Goal: Task Accomplishment & Management: Use online tool/utility

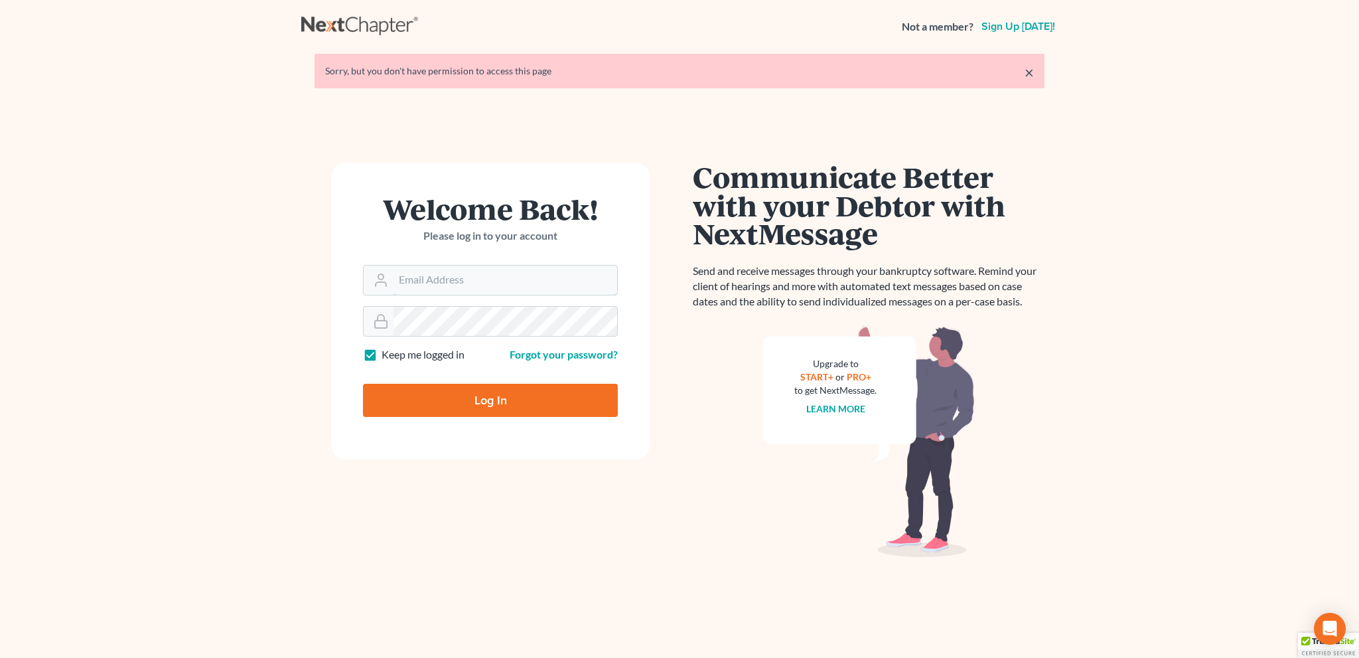
type input "bankruptcyquestions@gmail.com"
click at [474, 399] on input "Log In" at bounding box center [490, 400] width 255 height 33
type input "Thinking..."
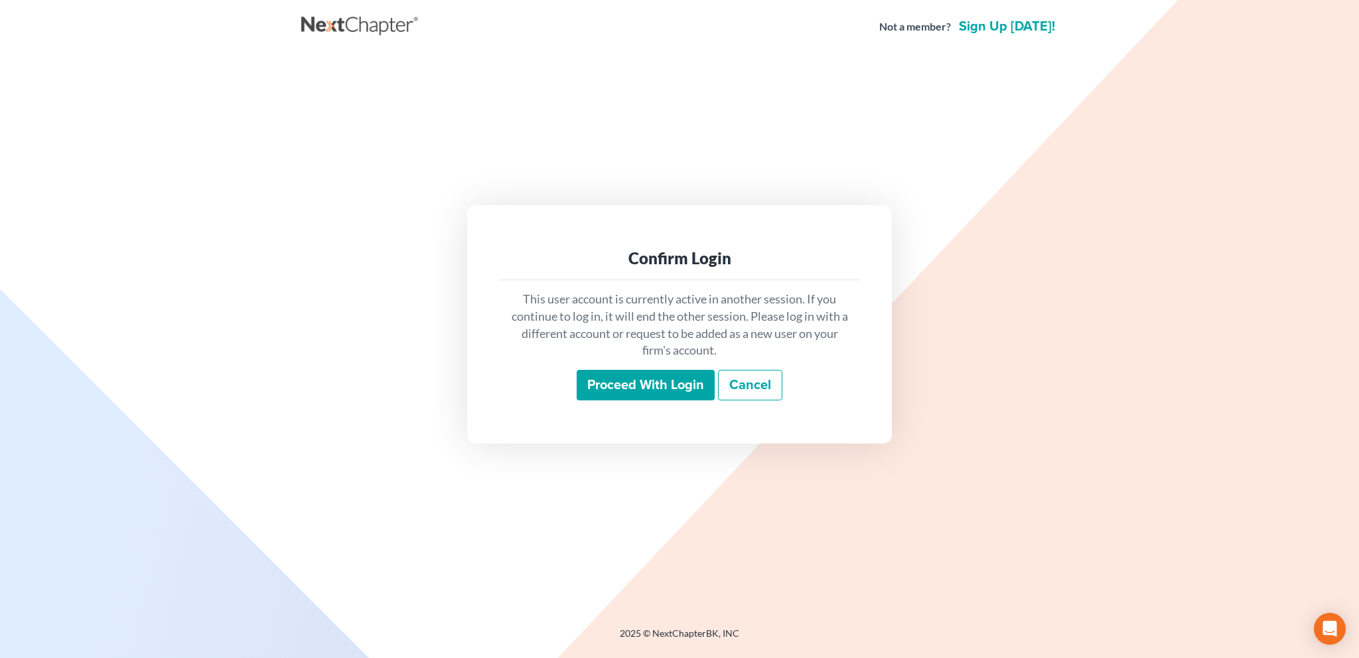
click at [625, 380] on input "Proceed with login" at bounding box center [646, 385] width 138 height 31
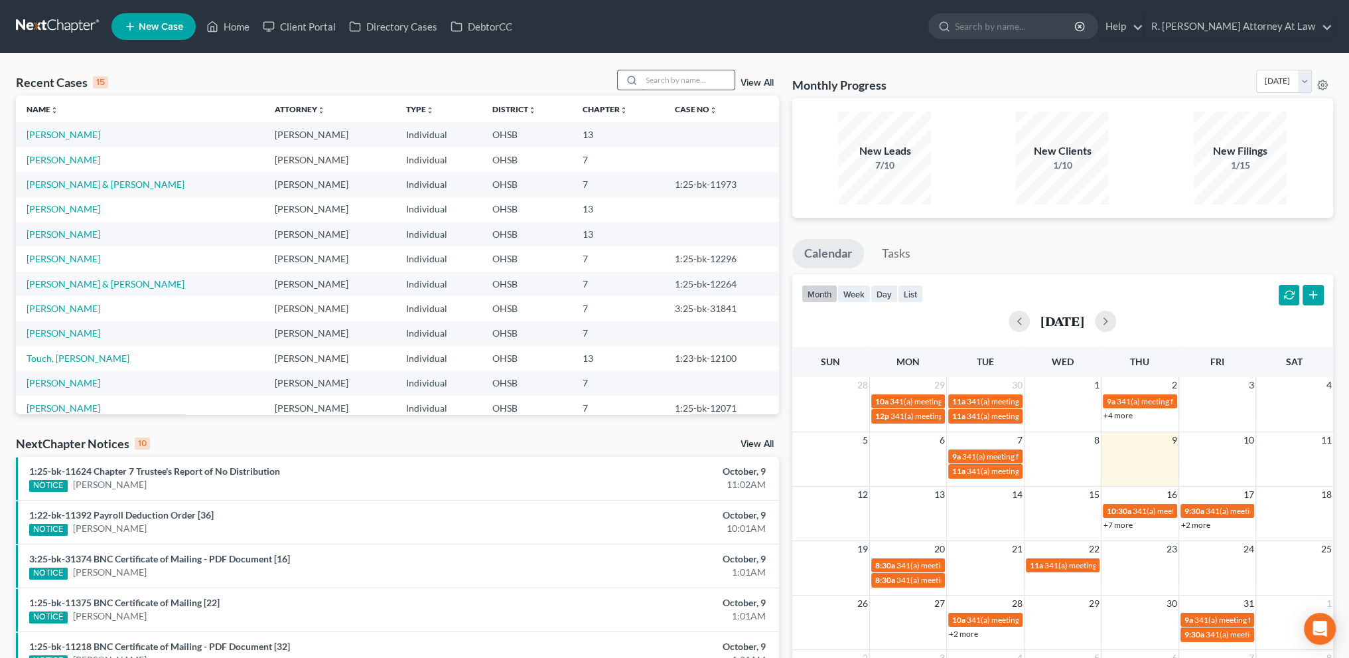
click at [671, 84] on input "search" at bounding box center [688, 79] width 93 height 19
type input "brown"
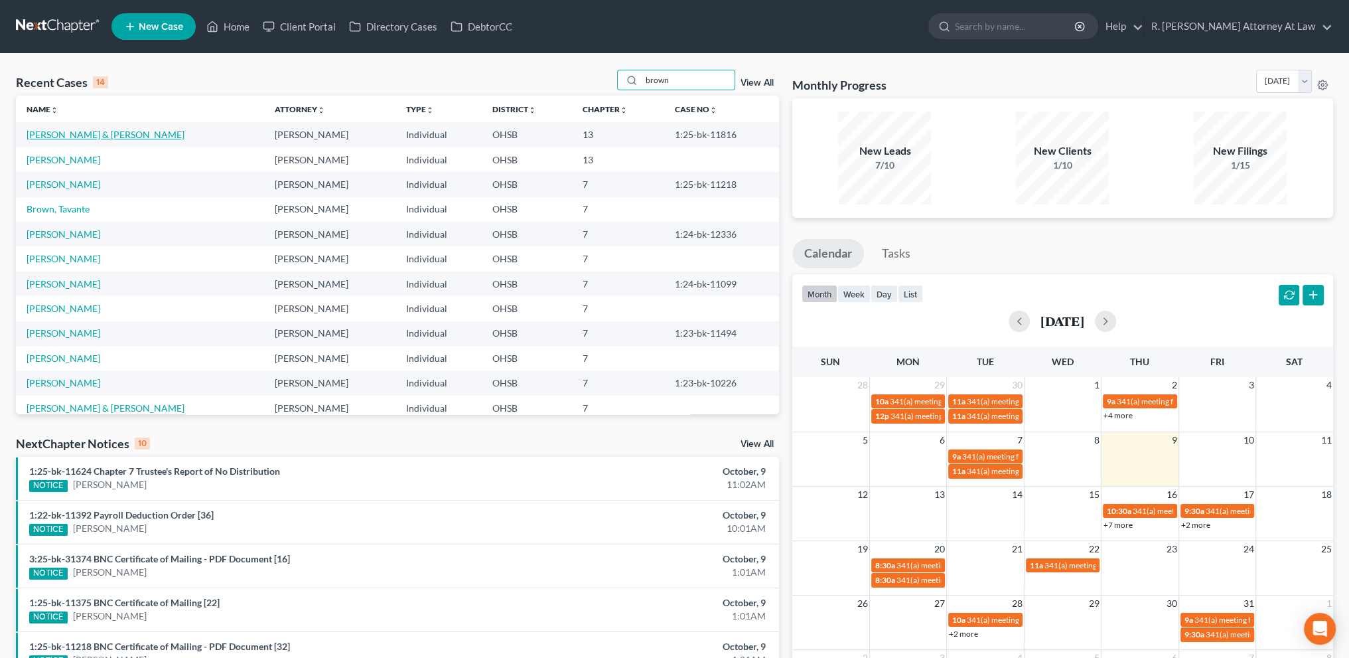
click at [43, 136] on link "Brown, Jerry & Kyndra" at bounding box center [106, 134] width 158 height 11
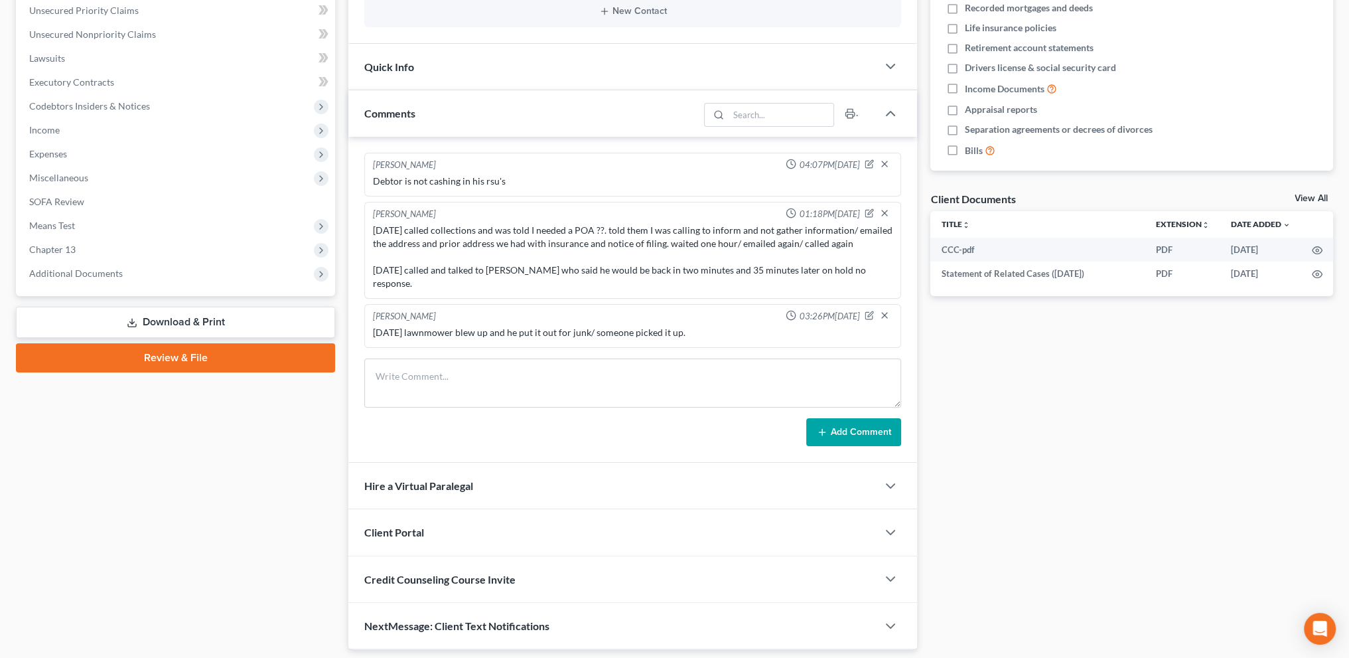
scroll to position [315, 0]
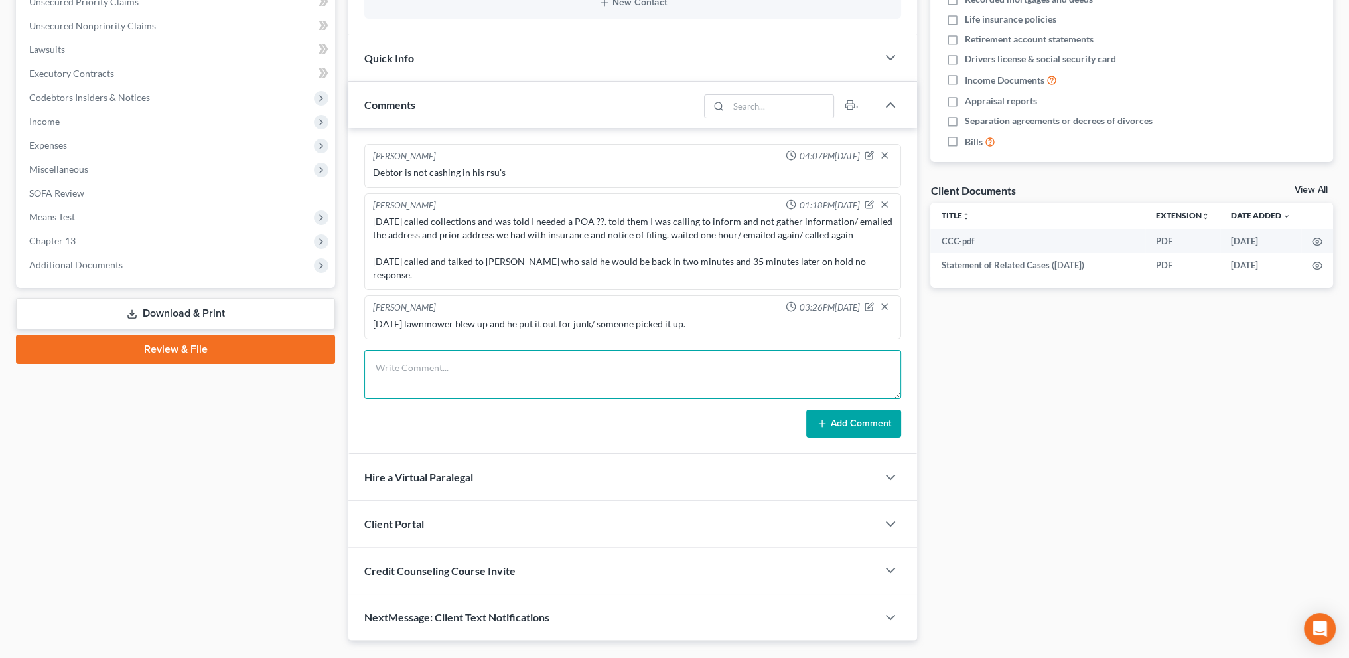
click at [400, 350] on textarea at bounding box center [632, 374] width 537 height 49
type textarea "2000 at 9 % and I will amend Plan."
click at [828, 418] on icon at bounding box center [822, 423] width 11 height 11
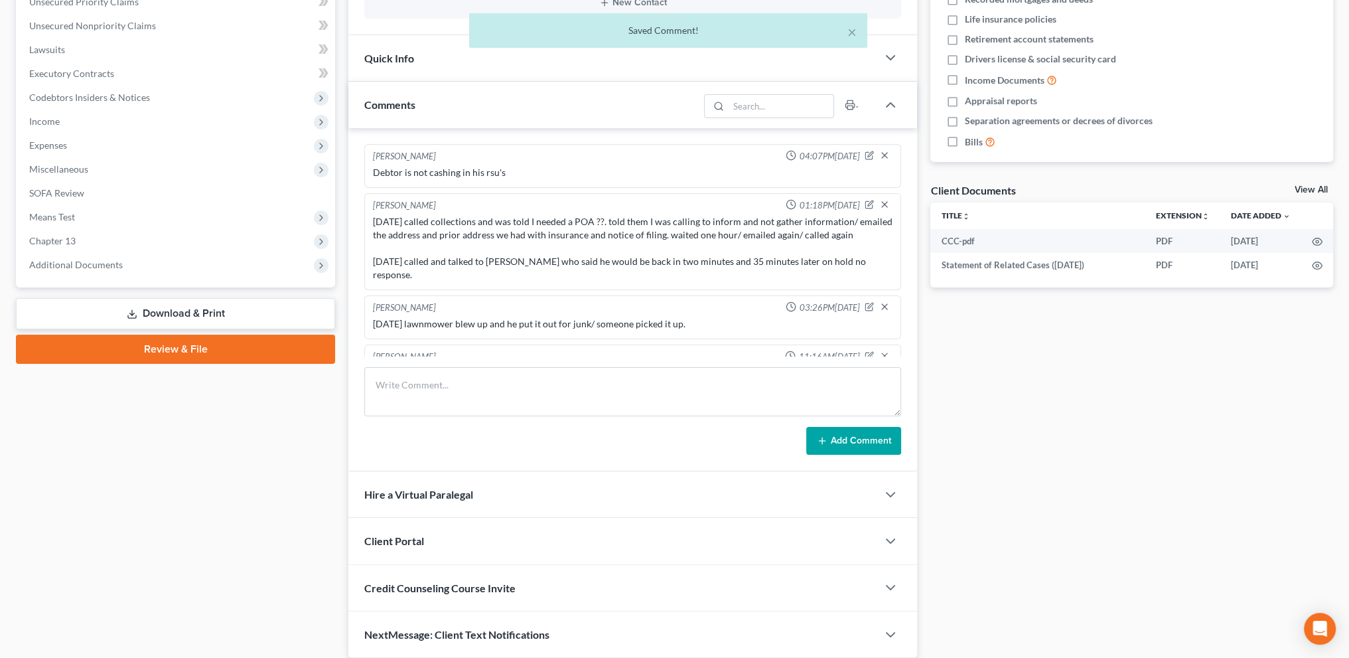
scroll to position [17, 0]
